Goal: Information Seeking & Learning: Learn about a topic

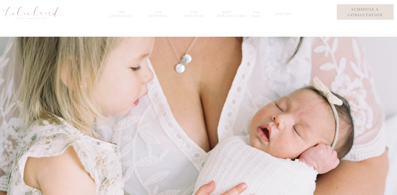
click at [123, 13] on nav "the experience" at bounding box center [121, 13] width 28 height 6
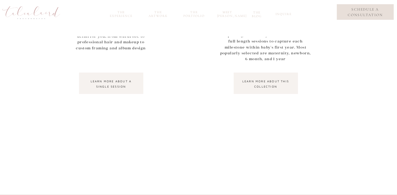
scroll to position [534, 0]
click at [127, 88] on nav "learn more about a single session" at bounding box center [111, 84] width 55 height 9
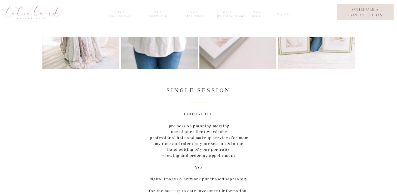
scroll to position [33, 0]
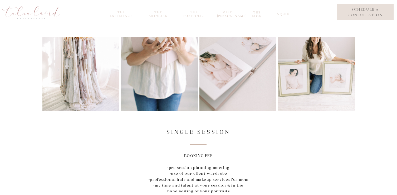
click at [228, 13] on nav "meet [PERSON_NAME]" at bounding box center [227, 13] width 21 height 6
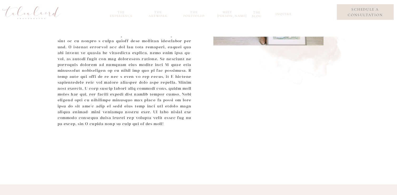
scroll to position [393, 0]
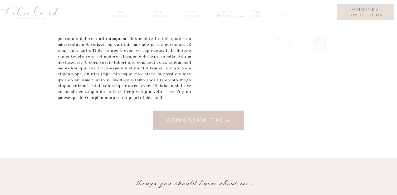
click at [26, 12] on div at bounding box center [31, 12] width 66 height 27
